Goal: Find specific page/section: Find specific page/section

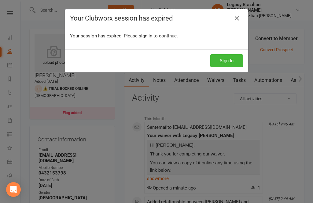
click at [227, 58] on button "Sign In" at bounding box center [227, 60] width 33 height 13
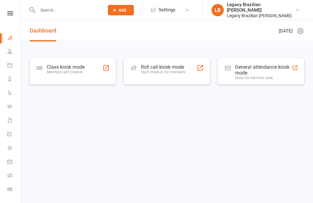
click at [290, 13] on div "Legacy Brazilian Jiu Jitsu" at bounding box center [261, 16] width 69 height 6
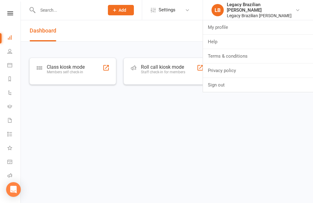
click at [242, 87] on link "Sign out" at bounding box center [258, 85] width 110 height 14
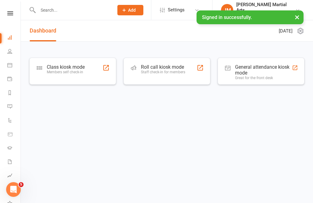
click at [76, 12] on input "text" at bounding box center [72, 10] width 73 height 9
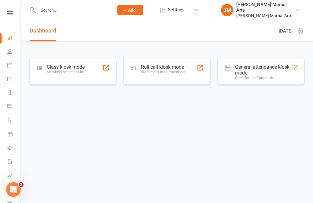
click at [57, 9] on input "text" at bounding box center [72, 10] width 73 height 9
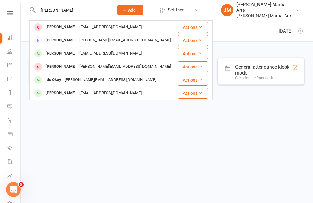
type input "John digg"
click at [107, 28] on div "JDXGGNN@gmail.com" at bounding box center [111, 27] width 66 height 9
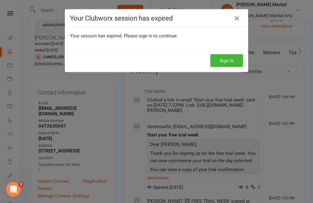
scroll to position [38, 0]
